Goal: Task Accomplishment & Management: Manage account settings

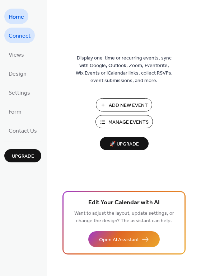
click at [25, 37] on span "Connect" at bounding box center [20, 35] width 22 height 11
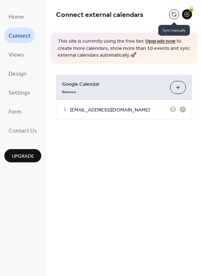
click at [174, 14] on button at bounding box center [174, 14] width 10 height 10
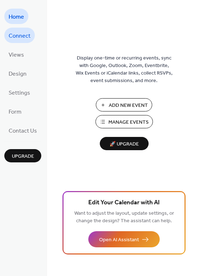
click at [25, 34] on span "Connect" at bounding box center [20, 35] width 22 height 11
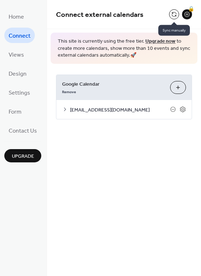
click at [173, 15] on button at bounding box center [174, 14] width 10 height 10
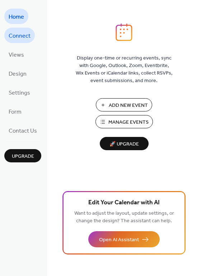
click at [23, 37] on span "Connect" at bounding box center [20, 35] width 22 height 11
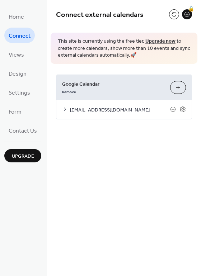
click at [100, 110] on span "[EMAIL_ADDRESS][DOMAIN_NAME]" at bounding box center [120, 110] width 100 height 8
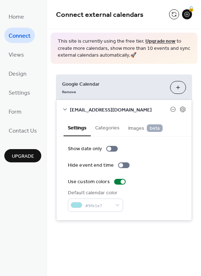
click at [108, 127] on button "Categories" at bounding box center [107, 127] width 33 height 16
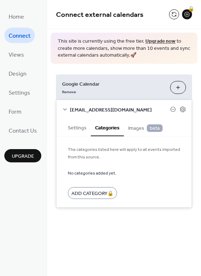
click at [136, 128] on span "Images beta" at bounding box center [145, 128] width 34 height 8
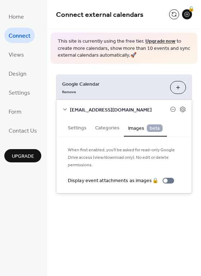
click at [85, 127] on button "Settings" at bounding box center [76, 127] width 27 height 16
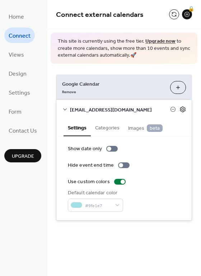
click at [183, 108] on icon at bounding box center [182, 109] width 6 height 6
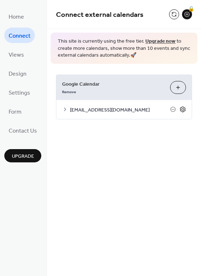
click at [183, 108] on icon at bounding box center [182, 109] width 6 height 6
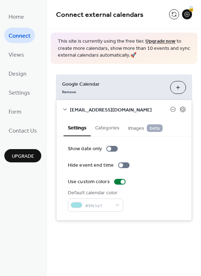
click at [181, 88] on button "Choose Calendars" at bounding box center [178, 87] width 16 height 13
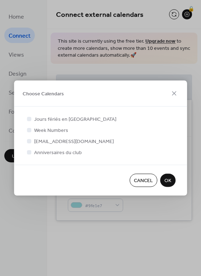
click at [166, 180] on span "OK" at bounding box center [167, 181] width 7 height 8
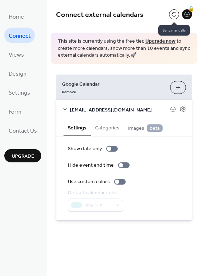
click at [175, 14] on button at bounding box center [174, 14] width 10 height 10
